Goal: Information Seeking & Learning: Learn about a topic

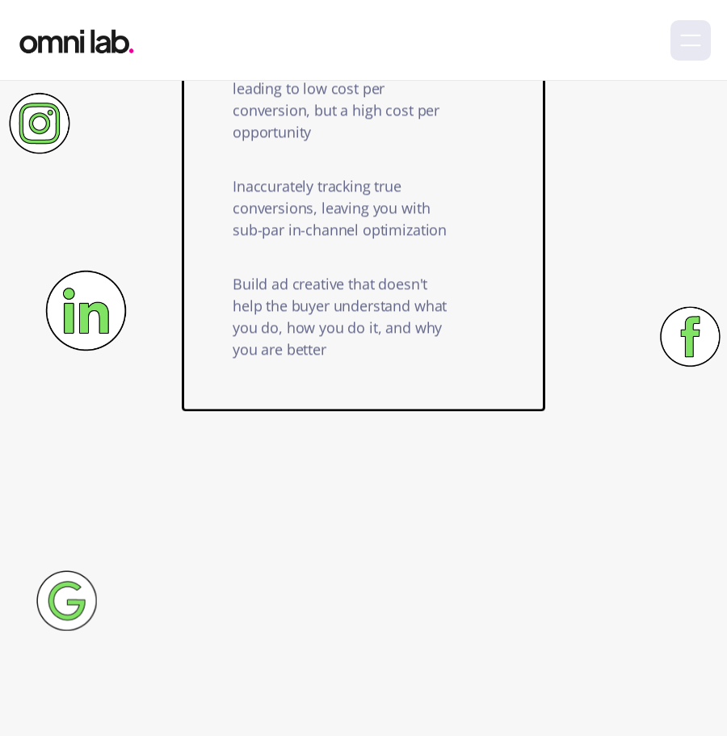
scroll to position [1383, 0]
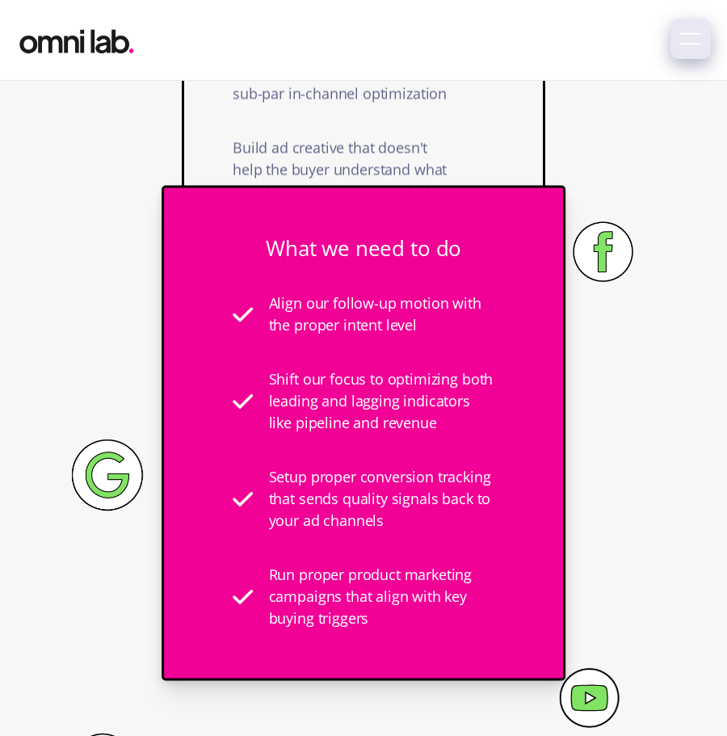
click at [689, 37] on icon "menu" at bounding box center [690, 38] width 21 height 21
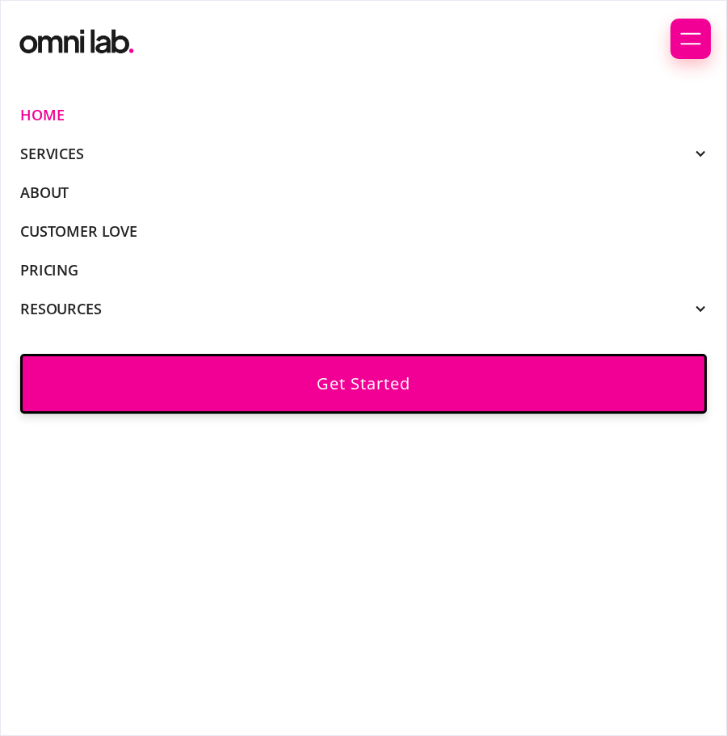
click at [623, 157] on div "SERVICES" at bounding box center [363, 153] width 686 height 15
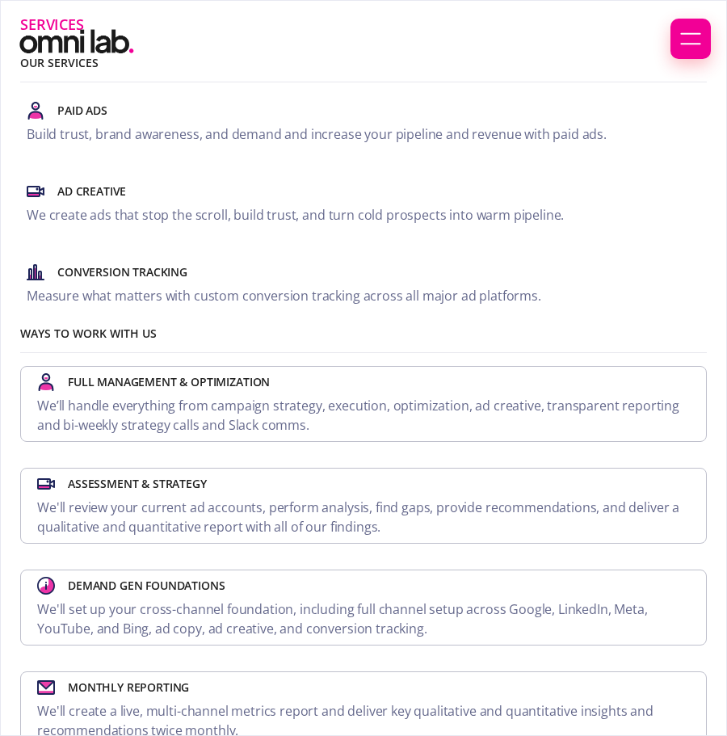
scroll to position [0, 0]
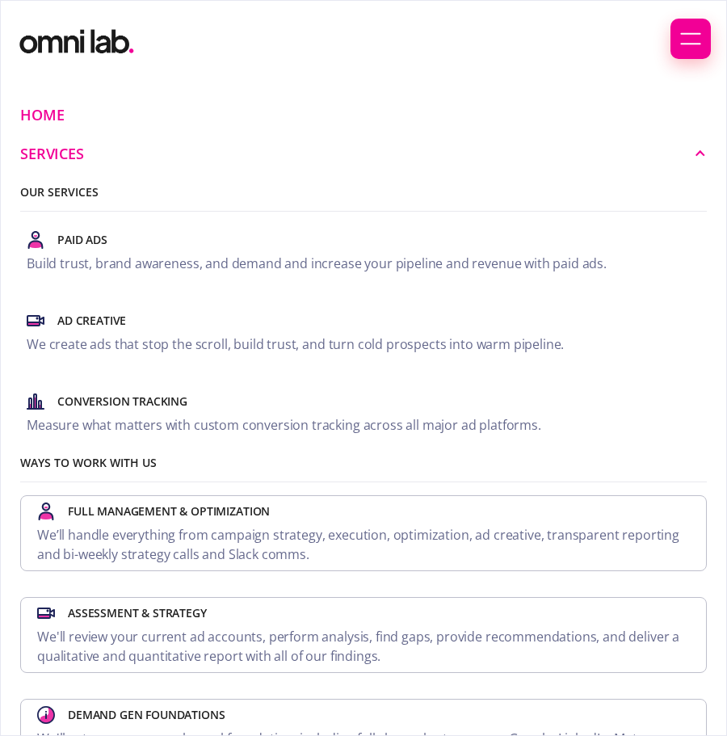
click at [691, 157] on div "SERVICES" at bounding box center [363, 153] width 686 height 15
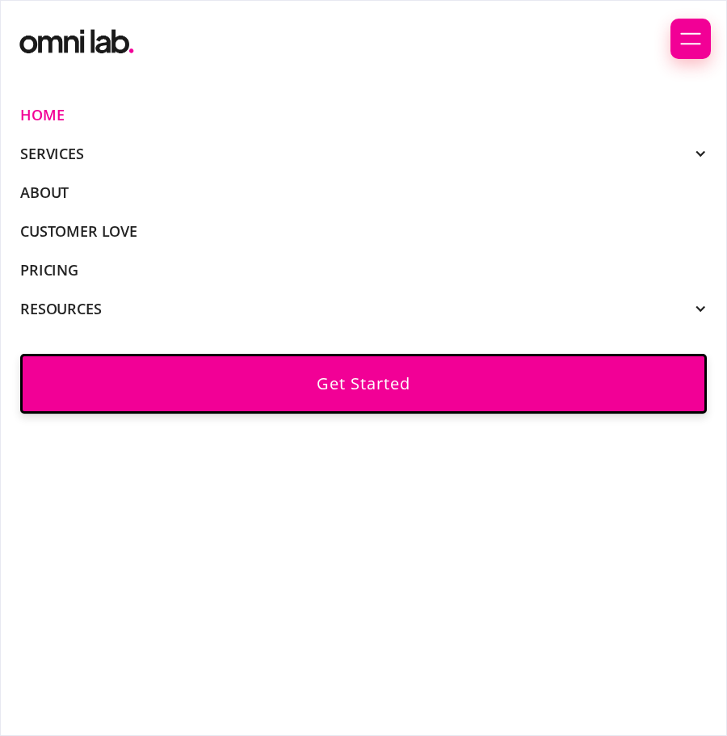
click at [618, 265] on ul "Home SERVICES Our Services Paid Ads Build trust, brand awareness, and demand an…" at bounding box center [363, 211] width 686 height 233
click at [65, 265] on link "Pricing" at bounding box center [49, 269] width 58 height 15
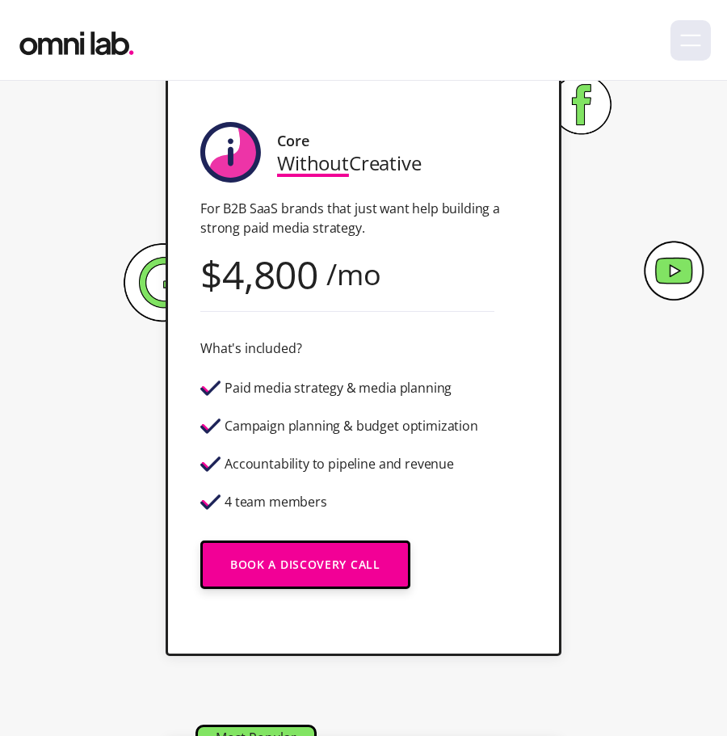
scroll to position [341, 0]
